Goal: Navigation & Orientation: Find specific page/section

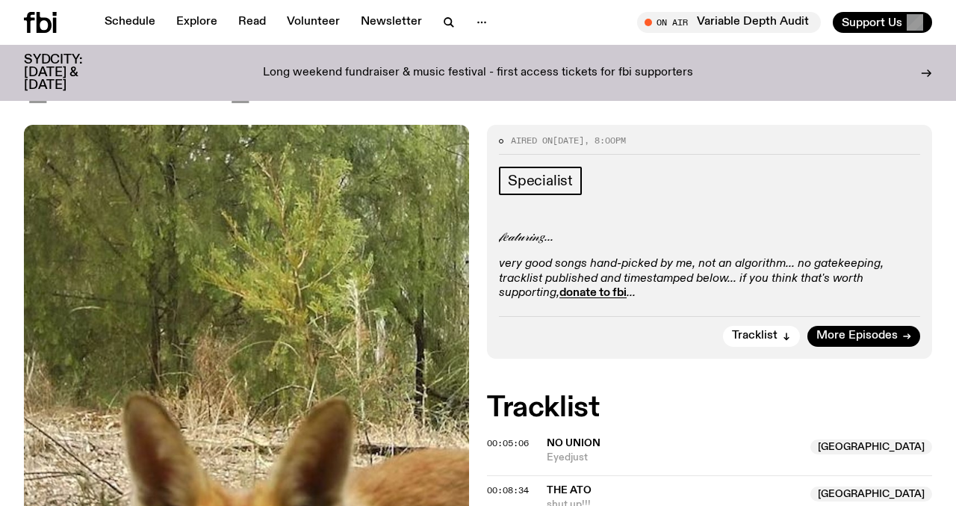
scroll to position [244, 0]
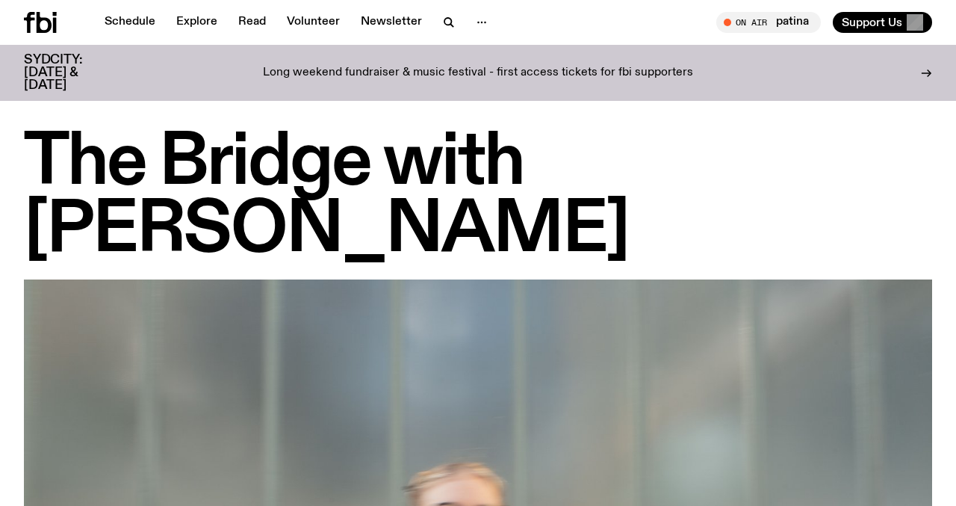
scroll to position [1059, 0]
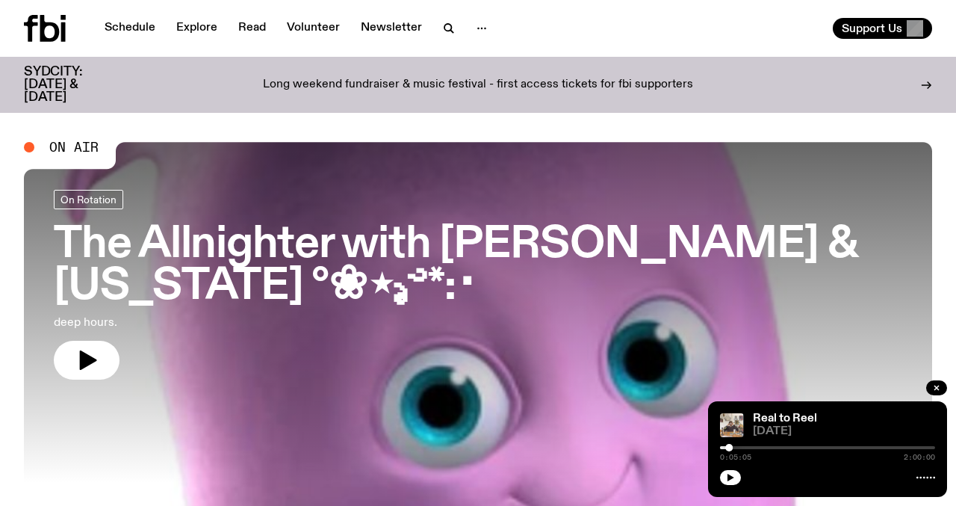
click at [298, 247] on h3 "The Allnighter with [PERSON_NAME] & [US_STATE] °❀⋆.ೃ࿔*:･" at bounding box center [478, 266] width 849 height 84
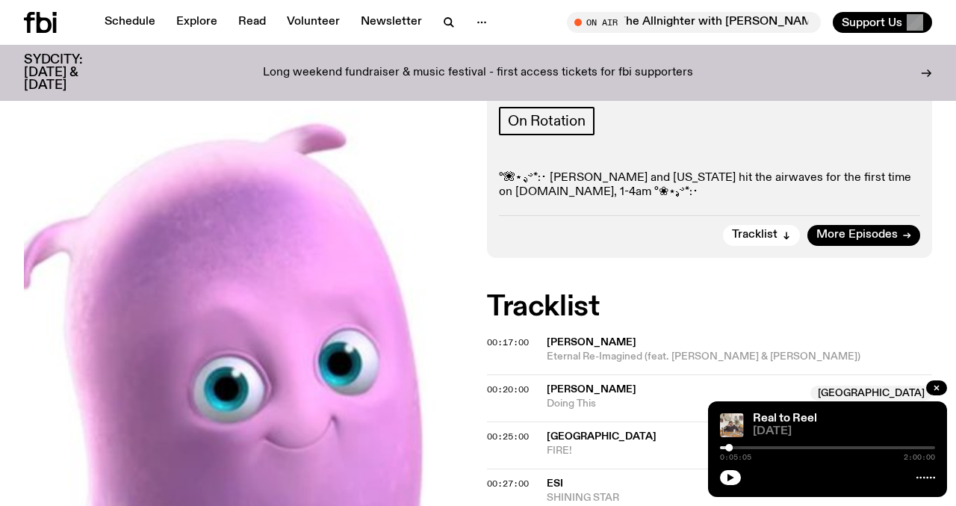
scroll to position [327, 0]
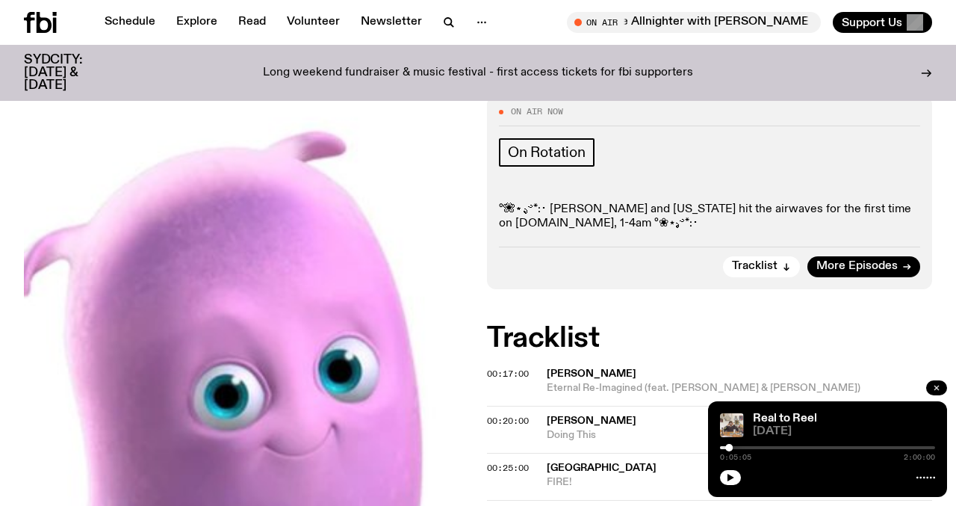
click at [940, 387] on icon "button" at bounding box center [936, 387] width 9 height 9
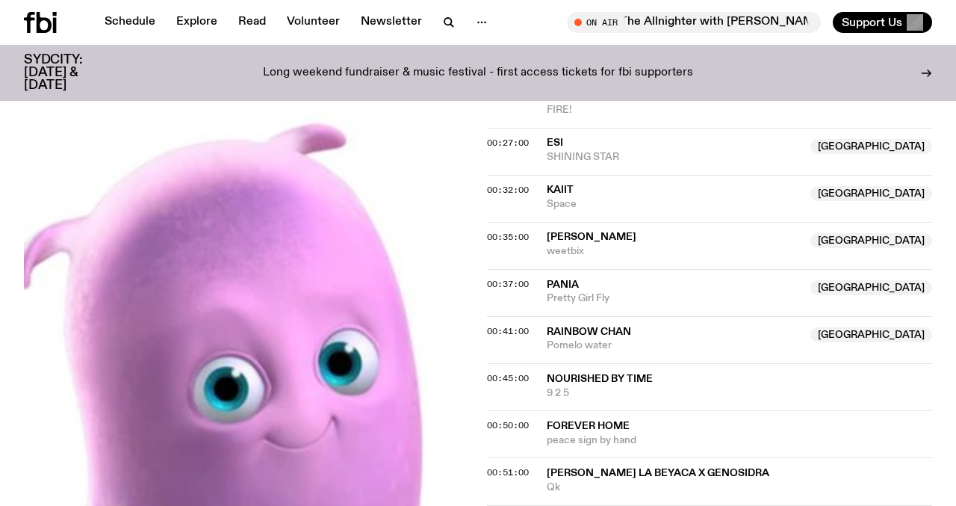
scroll to position [702, 0]
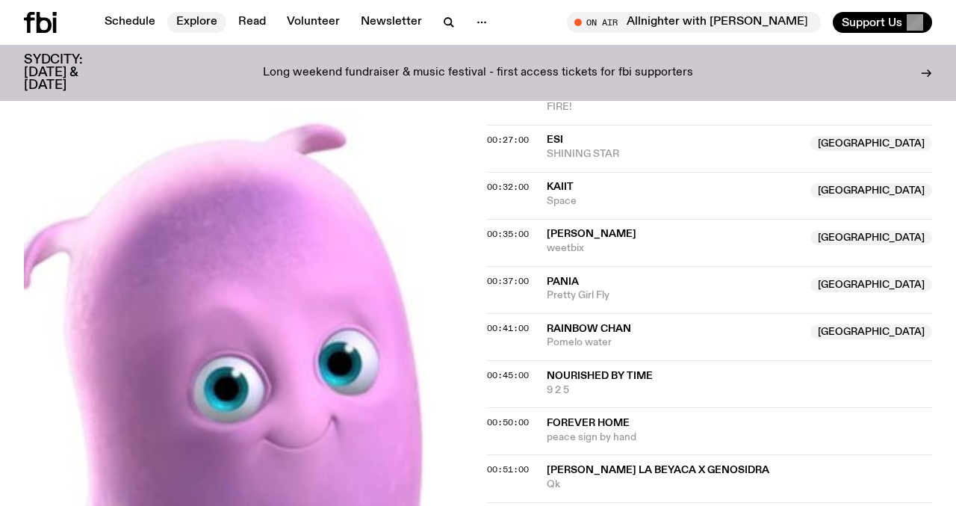
click at [182, 17] on link "Explore" at bounding box center [196, 22] width 59 height 21
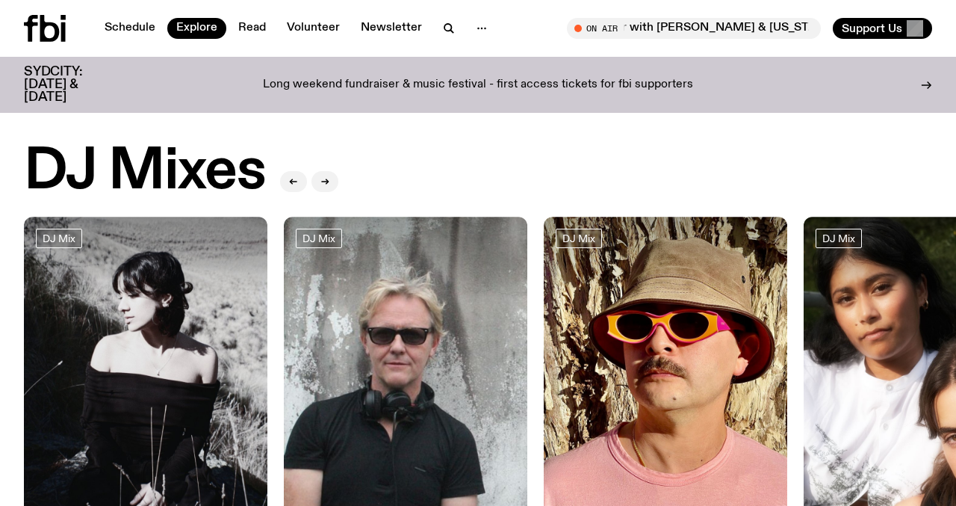
click at [100, 268] on div at bounding box center [146, 257] width 244 height 81
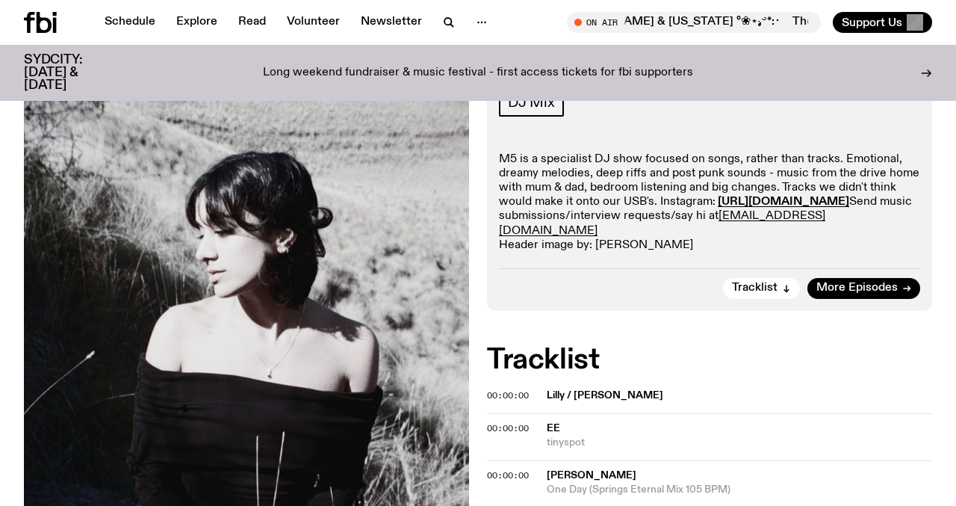
scroll to position [249, 0]
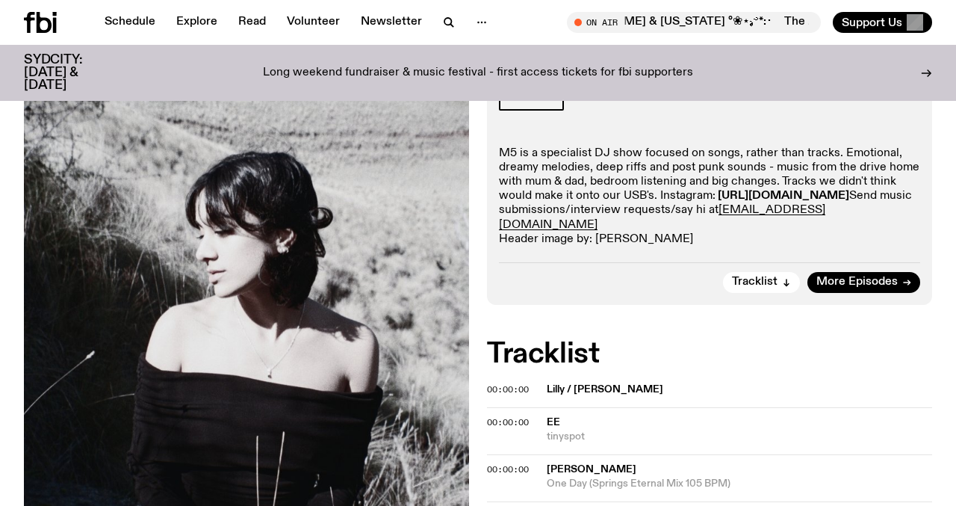
click at [718, 202] on strong "[URL][DOMAIN_NAME]" at bounding box center [783, 196] width 131 height 12
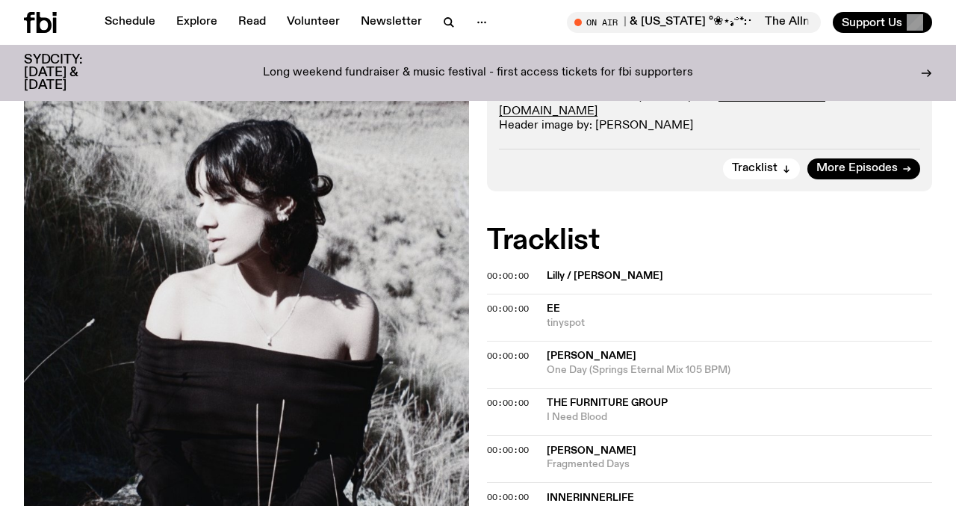
scroll to position [374, 0]
